Goal: Communication & Community: Answer question/provide support

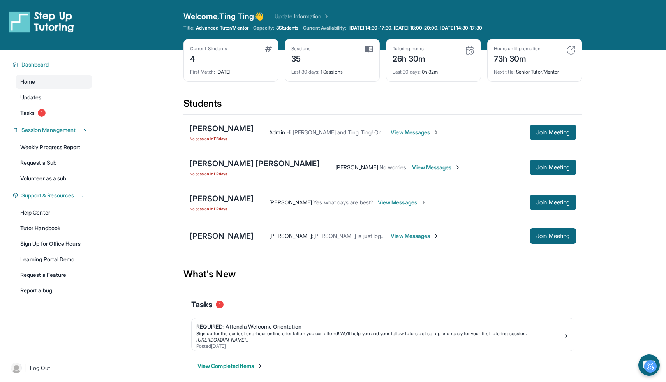
click at [414, 204] on span "View Messages" at bounding box center [402, 202] width 49 height 8
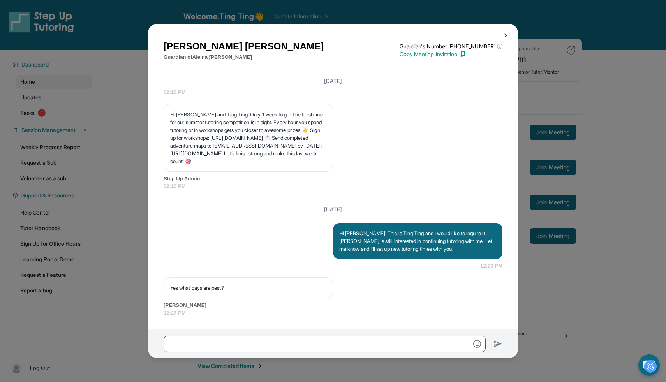
scroll to position [4141, 0]
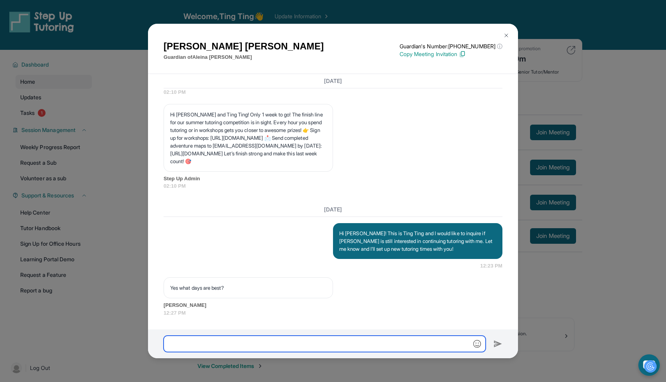
click at [332, 342] on input "text" at bounding box center [324, 343] width 322 height 16
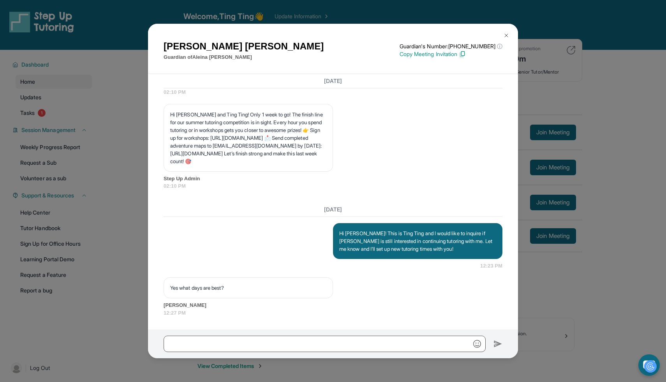
click at [504, 39] on button at bounding box center [506, 36] width 16 height 16
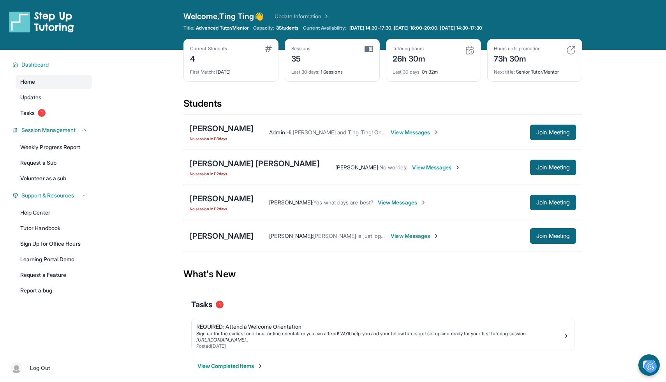
click at [321, 17] on link "Update Information" at bounding box center [301, 16] width 54 height 8
click at [234, 199] on div "[PERSON_NAME]" at bounding box center [222, 198] width 64 height 11
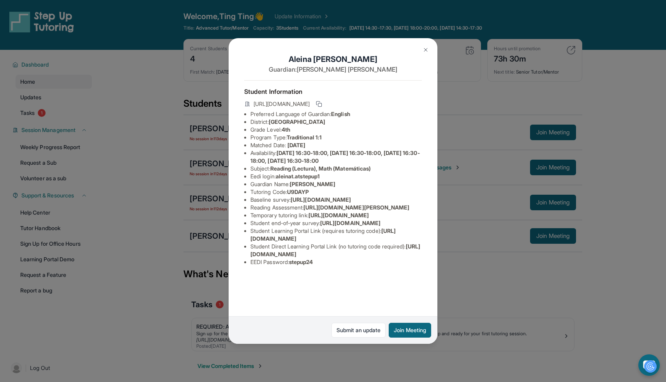
click at [421, 51] on button at bounding box center [426, 50] width 16 height 16
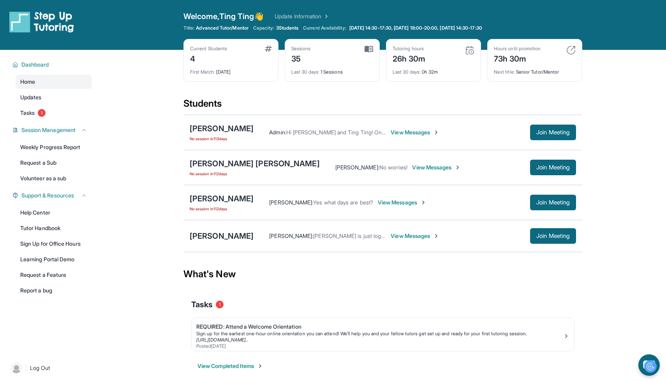
click at [390, 205] on span "View Messages" at bounding box center [402, 202] width 49 height 8
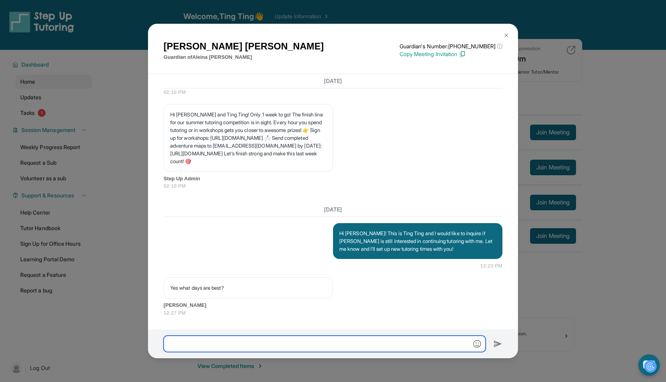
click at [313, 344] on input "text" at bounding box center [324, 343] width 322 height 16
type input "**********"
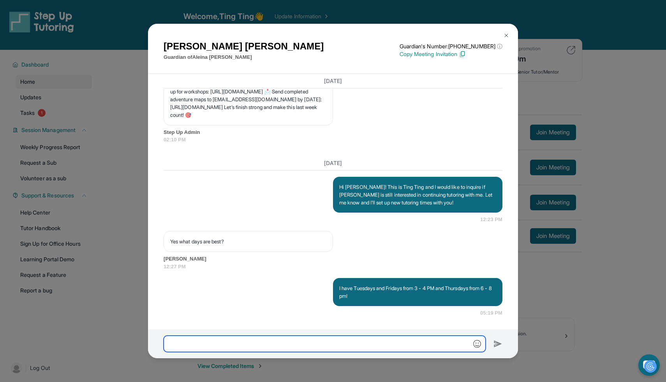
scroll to position [4187, 0]
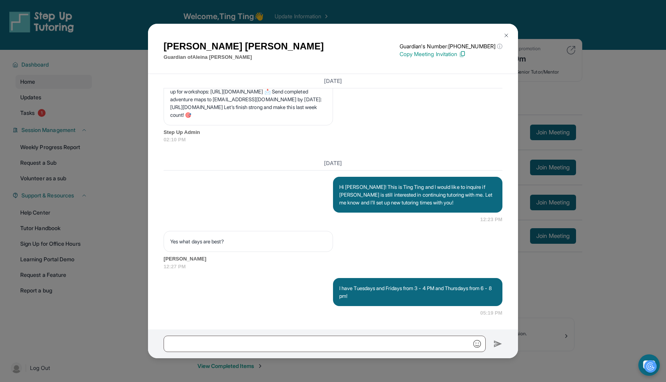
click at [505, 32] on img at bounding box center [506, 35] width 6 height 6
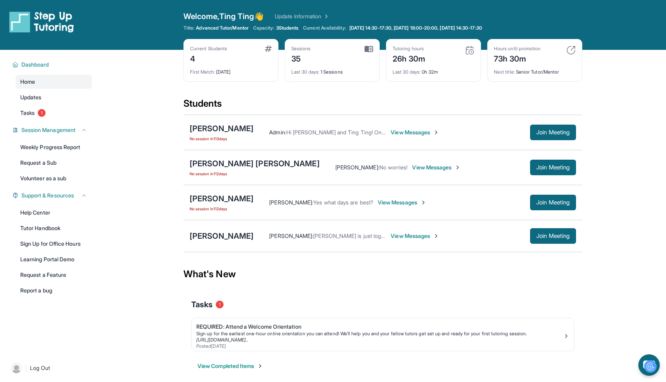
click at [408, 203] on span "View Messages" at bounding box center [402, 202] width 49 height 8
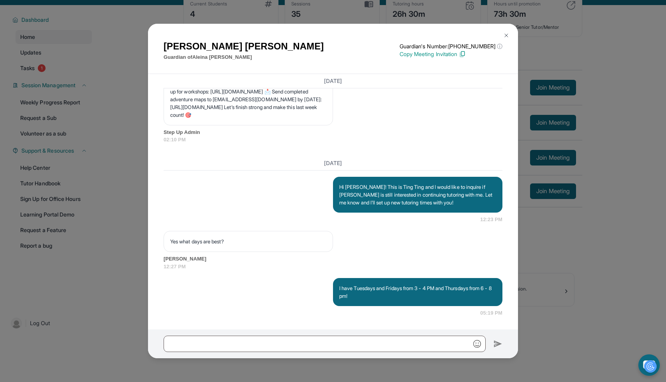
scroll to position [50, 0]
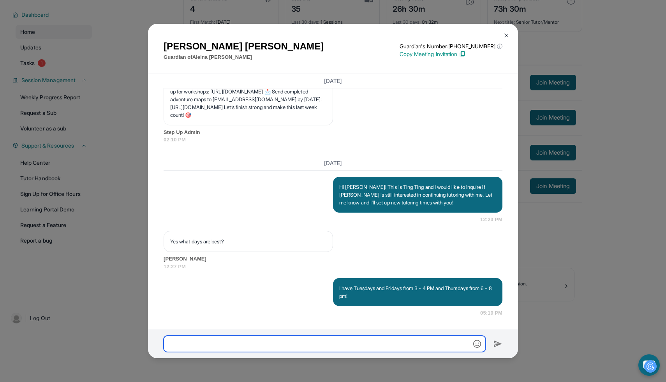
click at [346, 344] on input "text" at bounding box center [324, 343] width 322 height 16
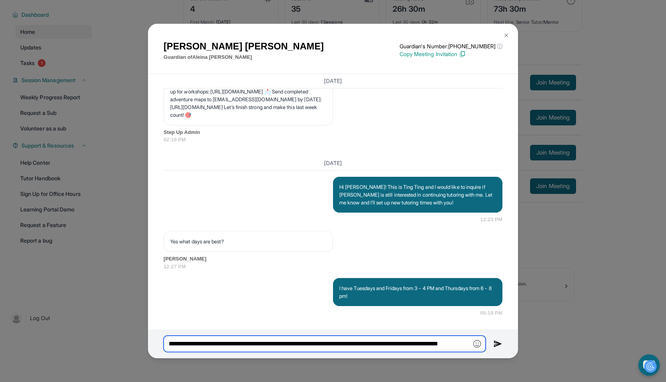
type input "**********"
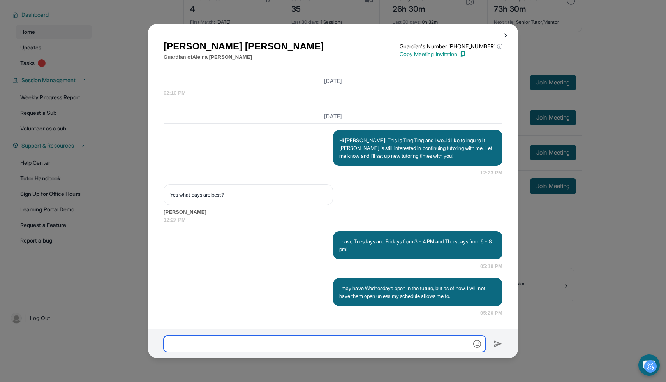
scroll to position [4234, 0]
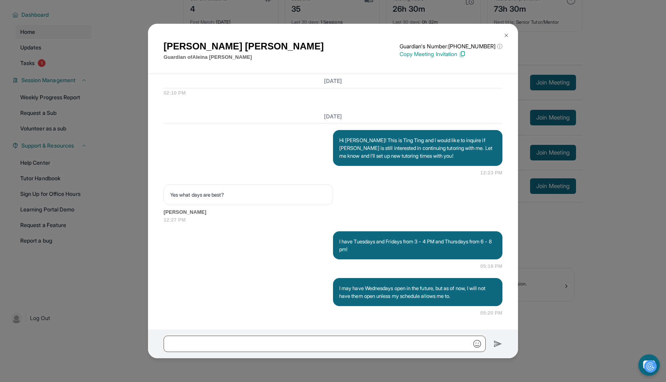
click at [505, 35] on img at bounding box center [506, 35] width 6 height 6
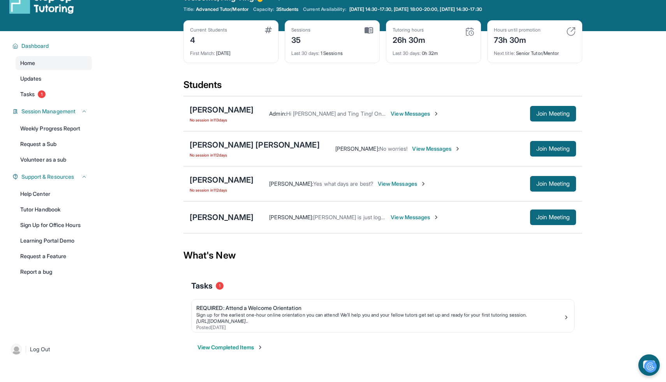
scroll to position [0, 0]
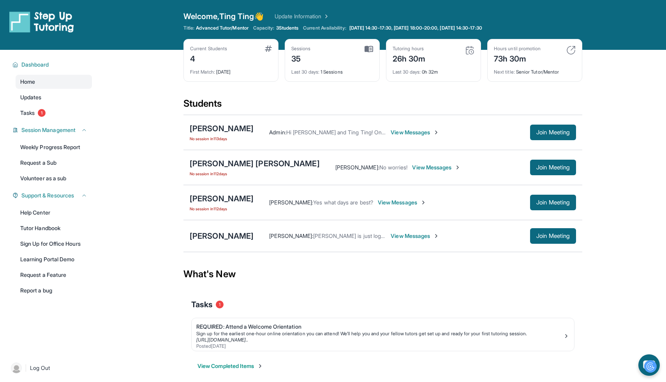
click at [404, 199] on span "View Messages" at bounding box center [402, 202] width 49 height 8
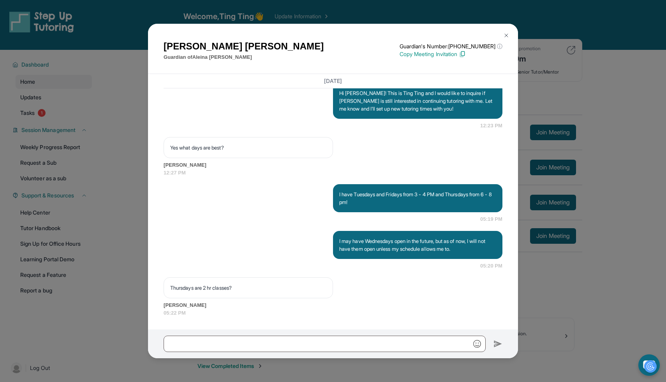
scroll to position [4281, 0]
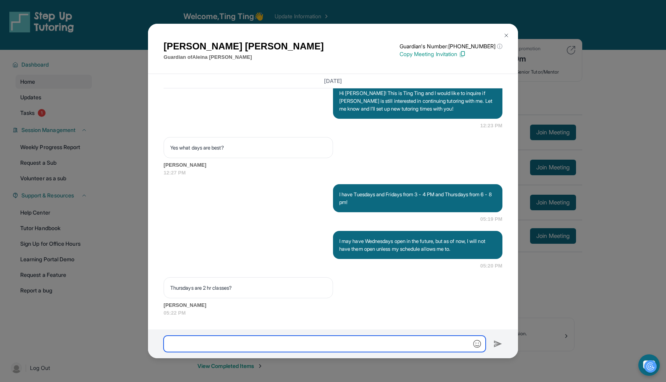
click at [299, 344] on input "text" at bounding box center [324, 343] width 322 height 16
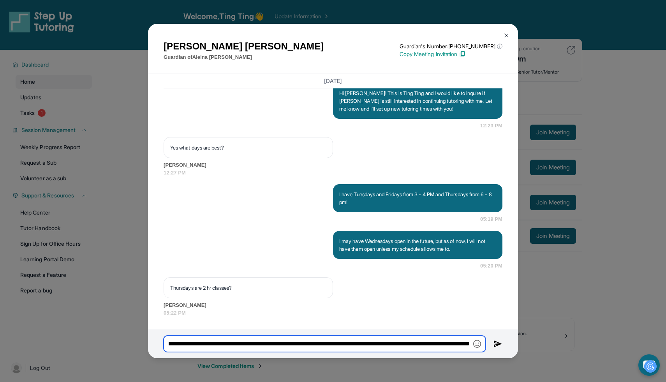
scroll to position [0, 214]
type input "**********"
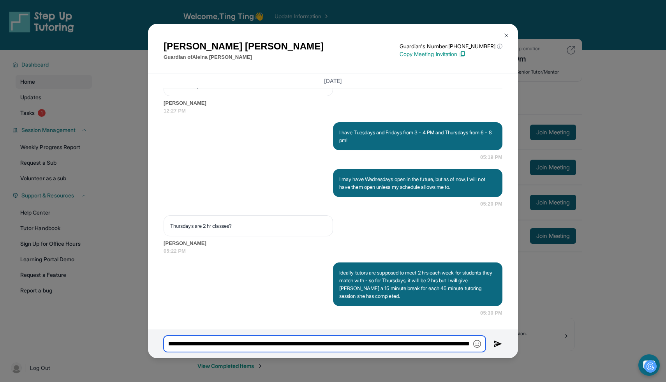
scroll to position [0, 111]
type input "**********"
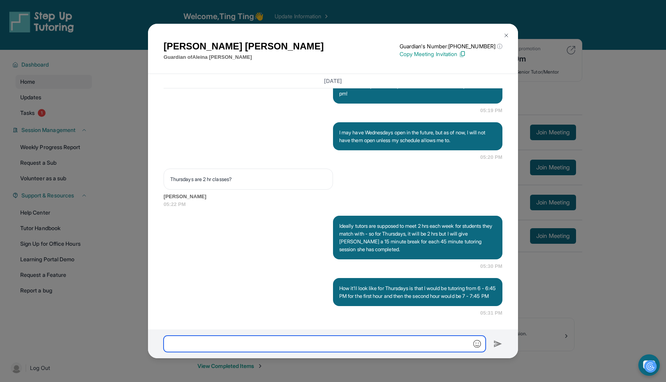
scroll to position [4397, 0]
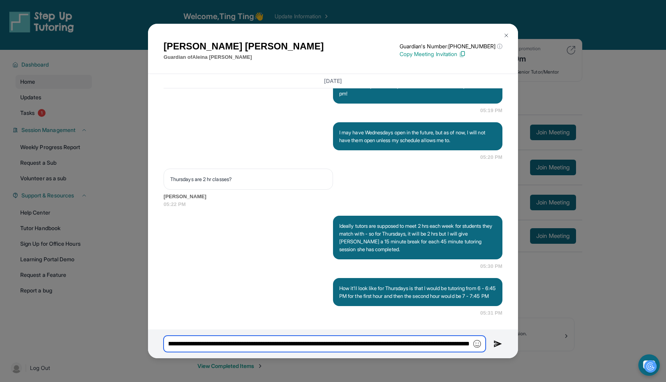
type input "**********"
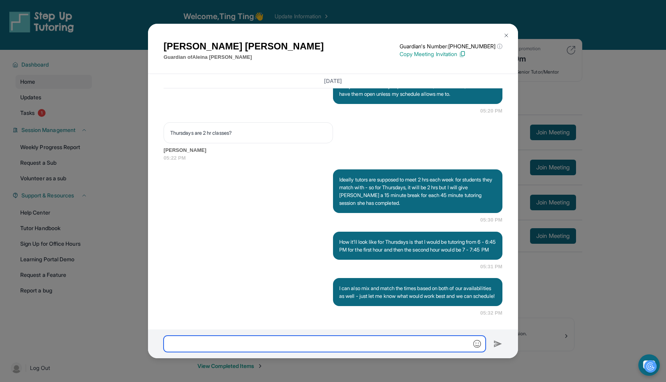
scroll to position [4451, 0]
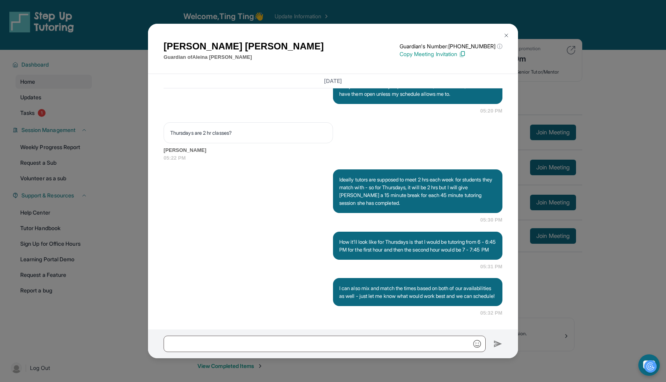
click at [508, 36] on img at bounding box center [506, 35] width 6 height 6
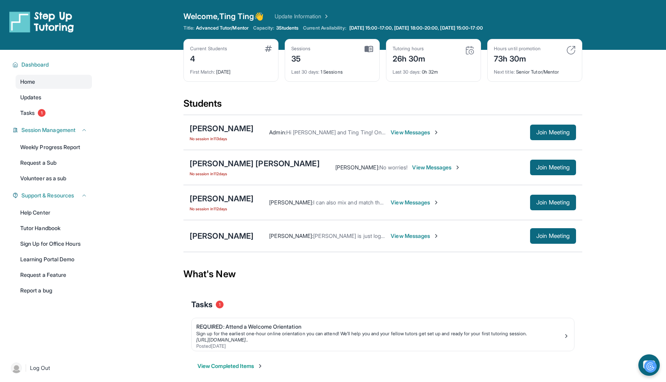
click at [396, 204] on span "View Messages" at bounding box center [414, 202] width 49 height 8
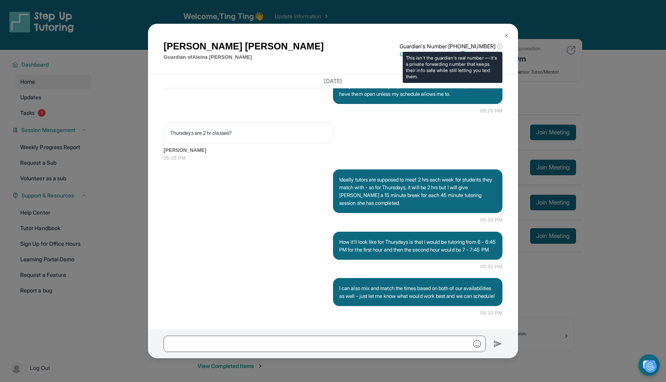
scroll to position [4451, 0]
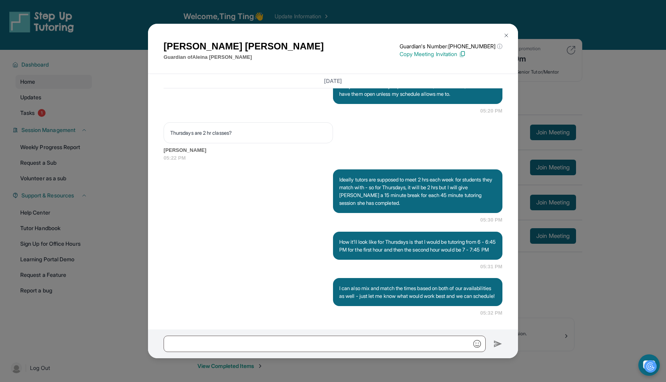
click at [505, 34] on img at bounding box center [506, 35] width 6 height 6
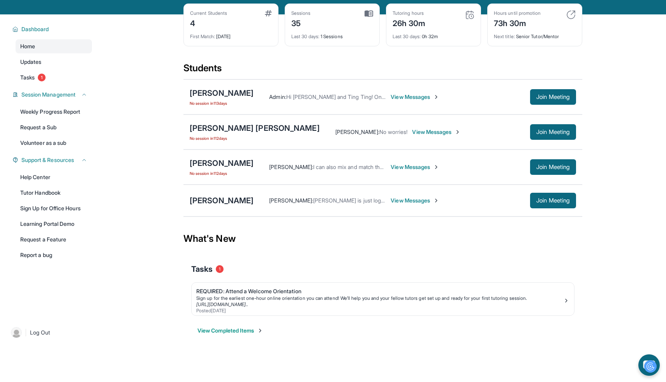
scroll to position [50, 0]
